Goal: Task Accomplishment & Management: Complete application form

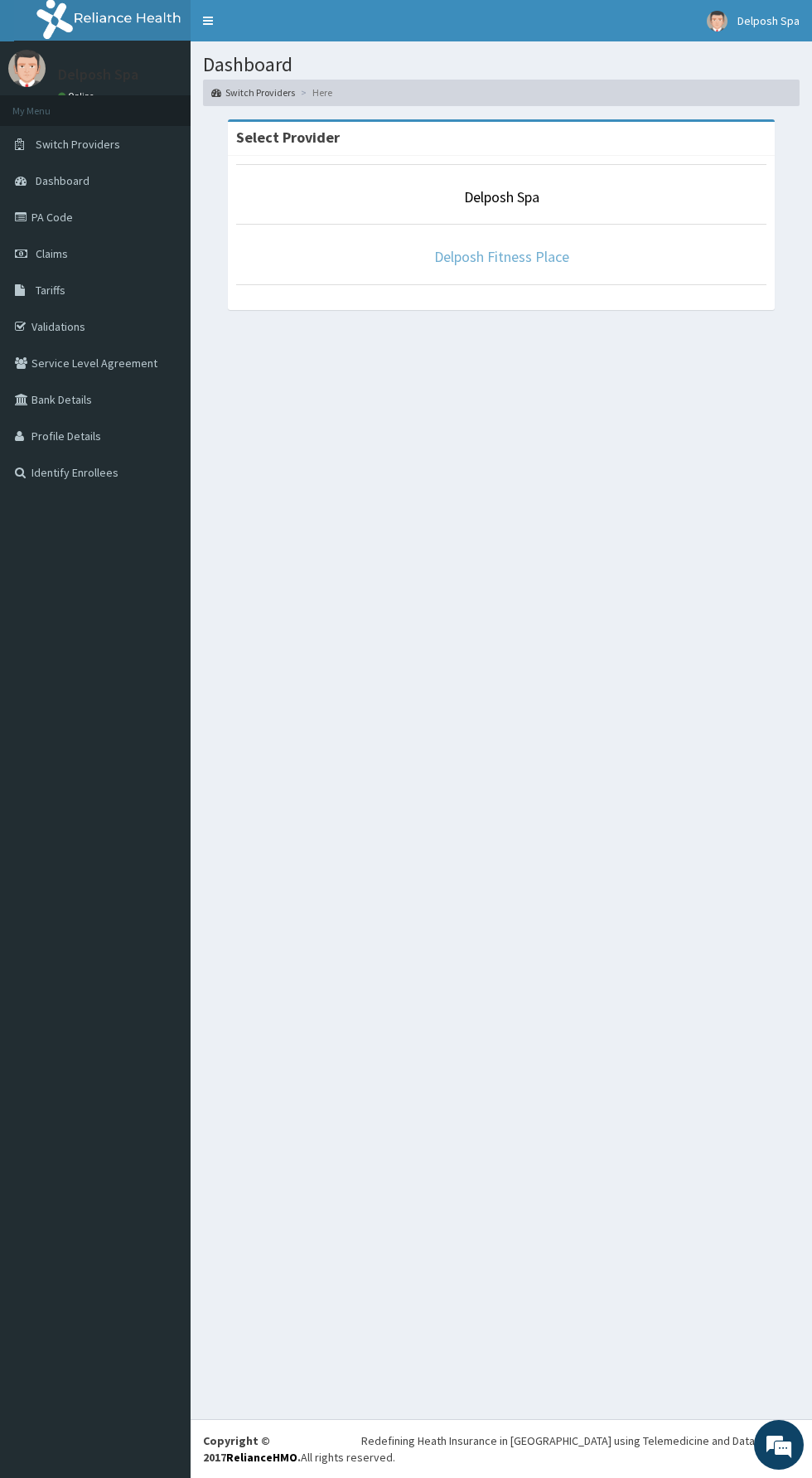
click at [547, 257] on link "Delposh Fitness Place" at bounding box center [502, 256] width 135 height 19
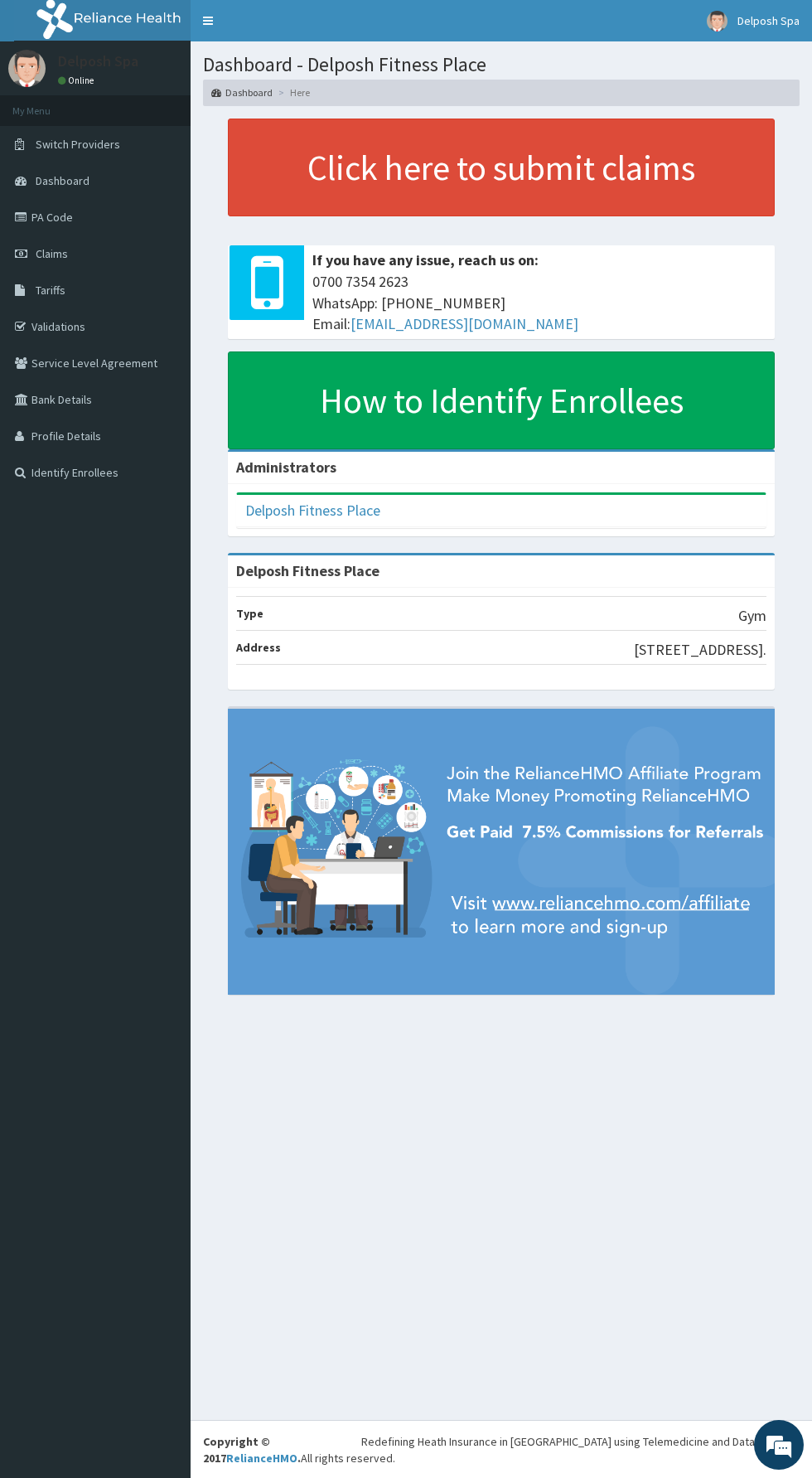
click at [94, 225] on link "PA Code" at bounding box center [95, 217] width 191 height 37
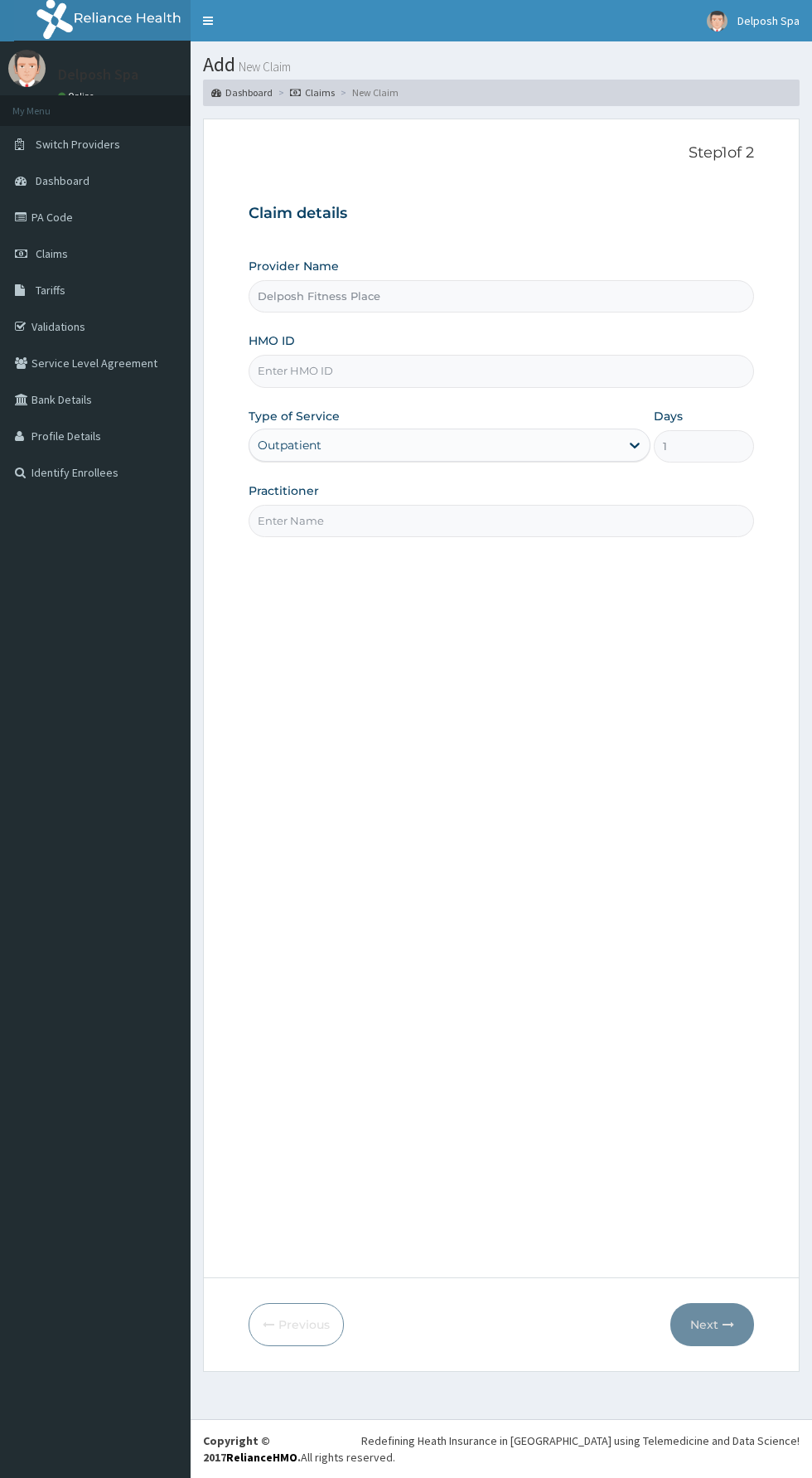
click at [431, 370] on input "HMO ID" at bounding box center [502, 370] width 506 height 32
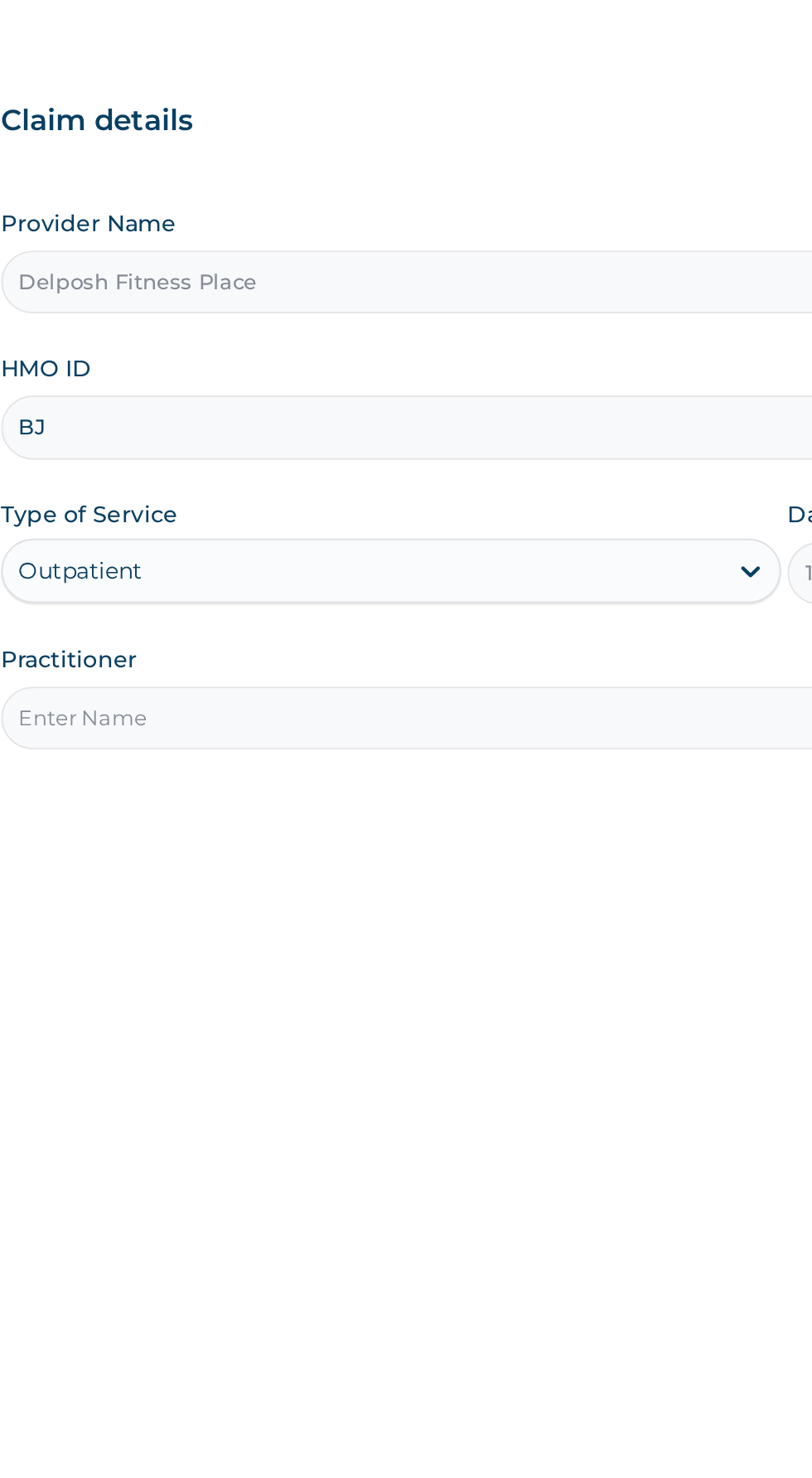
type input "BJL/10001/A"
click at [458, 523] on input "Practitioner" at bounding box center [502, 521] width 506 height 32
type input "CLARKSON"
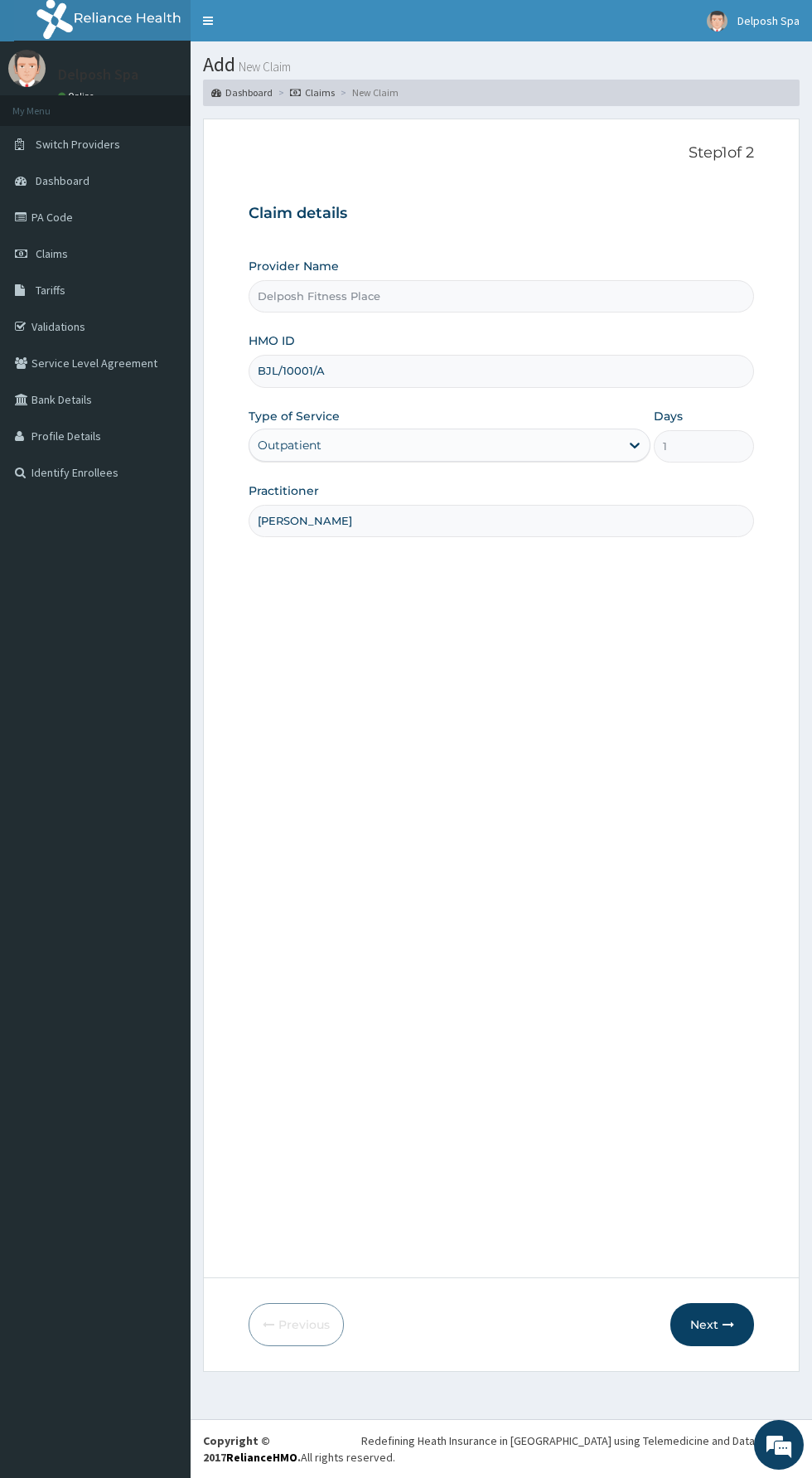
click at [729, 1325] on icon "button" at bounding box center [729, 1325] width 12 height 12
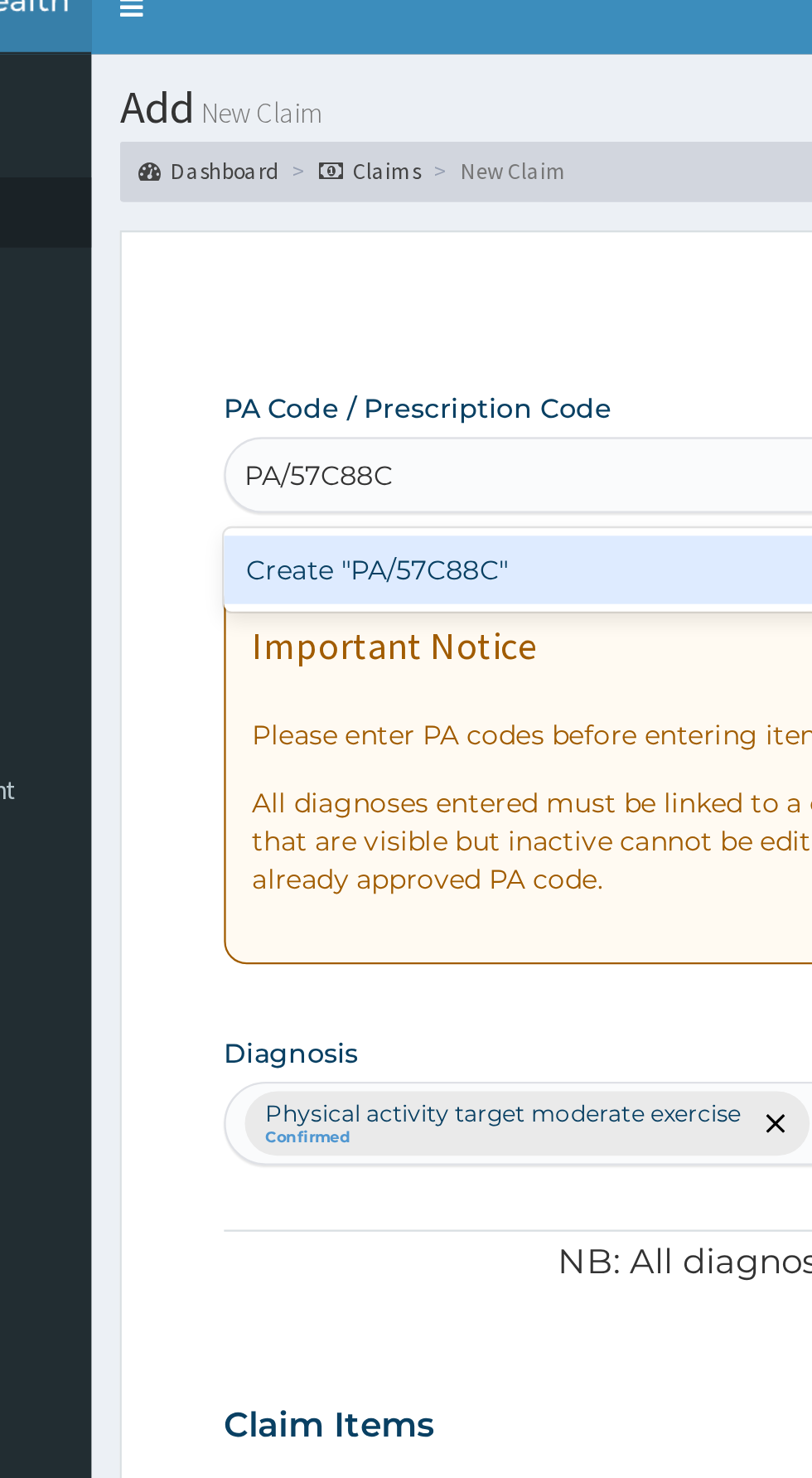
click at [405, 270] on div "Create "PA/57C88C"" at bounding box center [416, 267] width 335 height 30
type input "PA/57C88C"
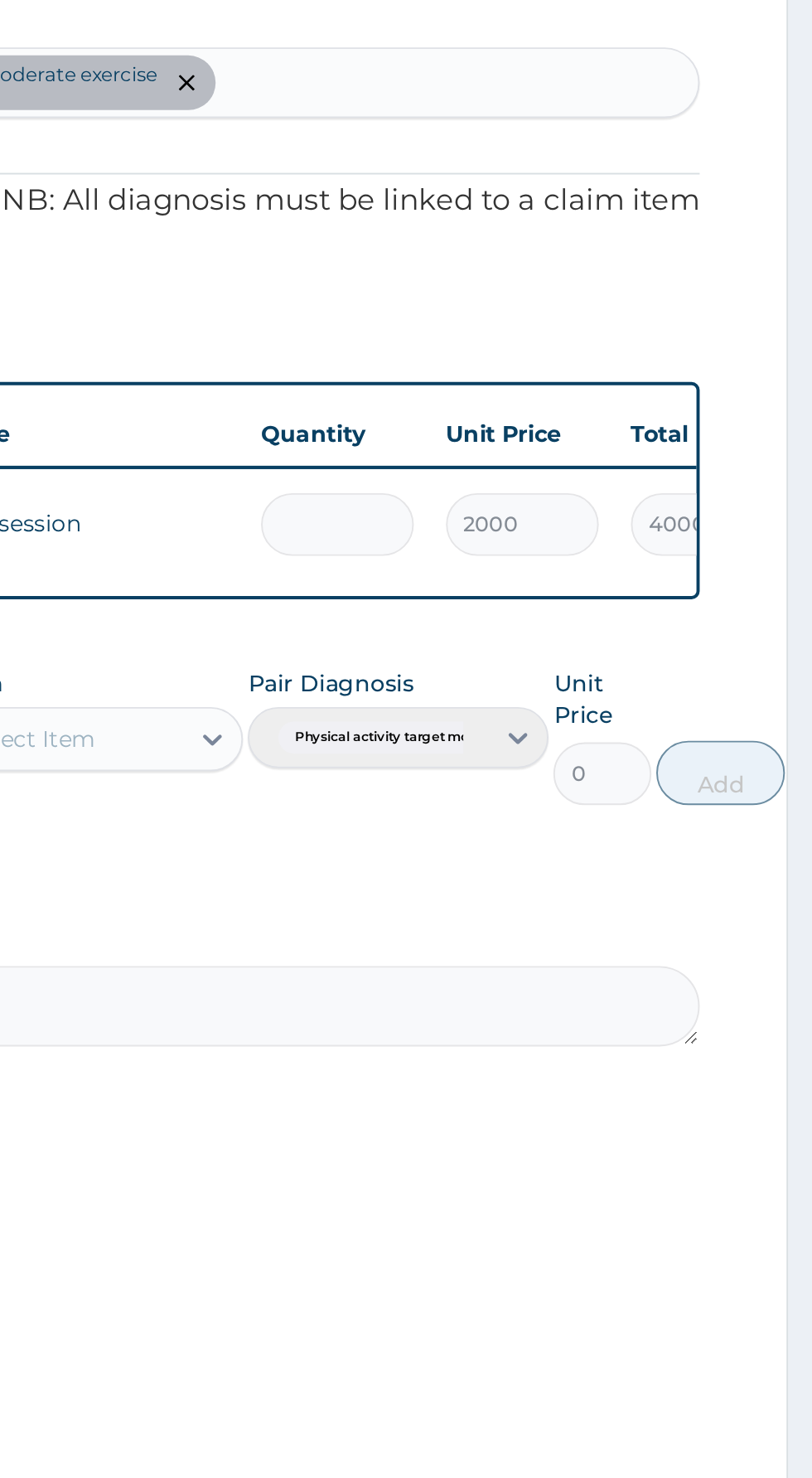
type input "0.00"
type input "1"
type input "2000.00"
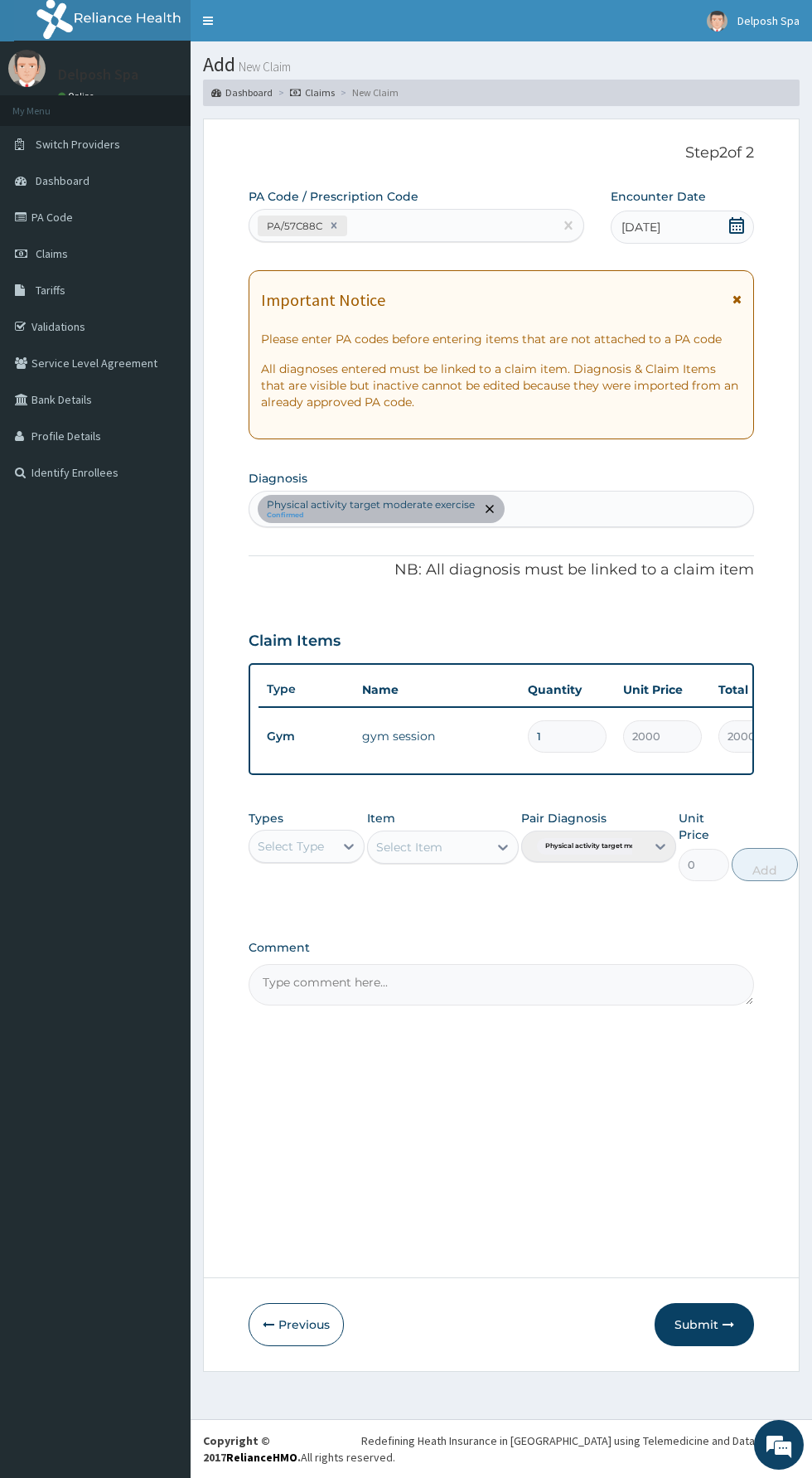
click at [729, 1324] on icon "button" at bounding box center [729, 1325] width 12 height 12
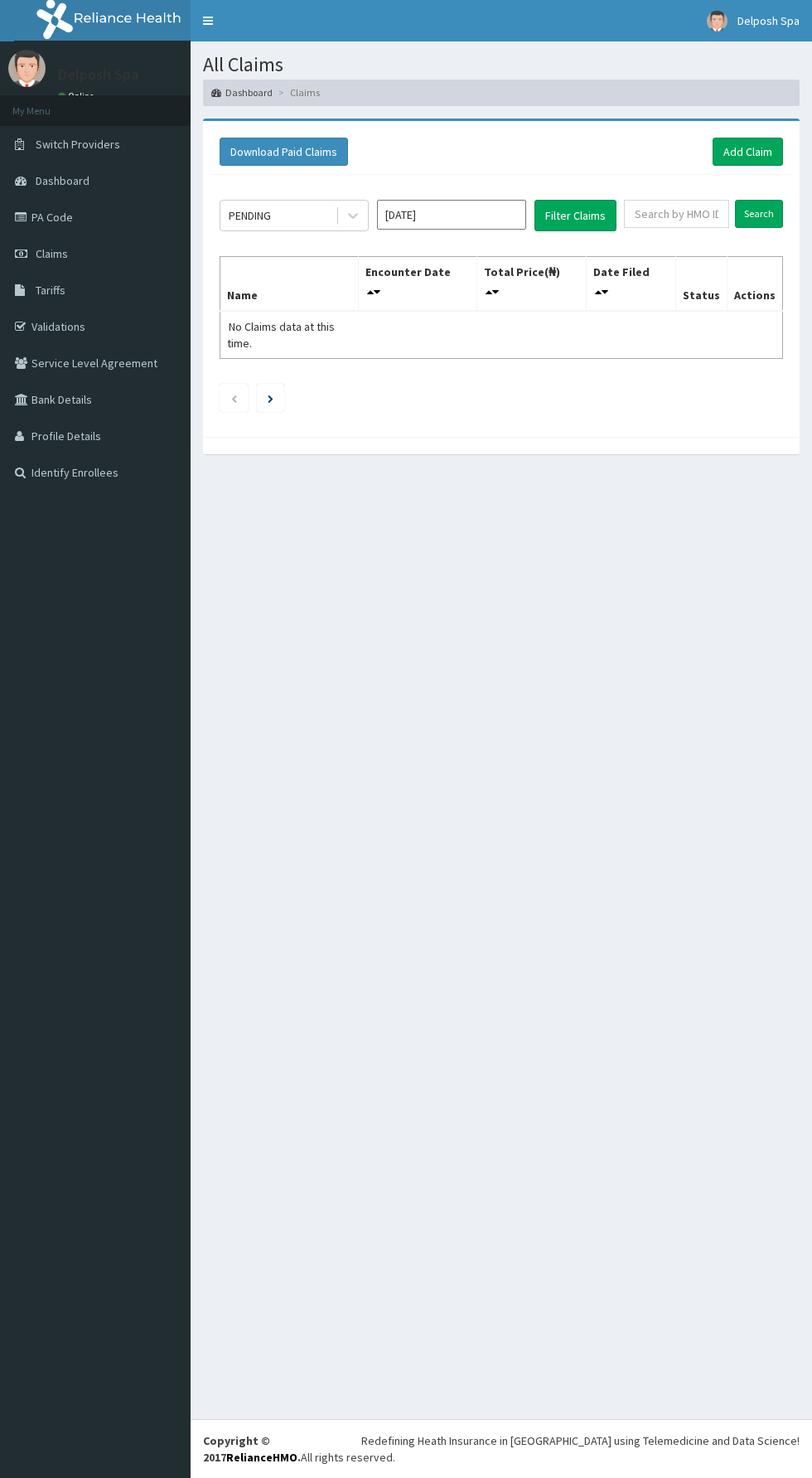
click at [101, 220] on link "PA Code" at bounding box center [95, 217] width 191 height 37
